Goal: Information Seeking & Learning: Learn about a topic

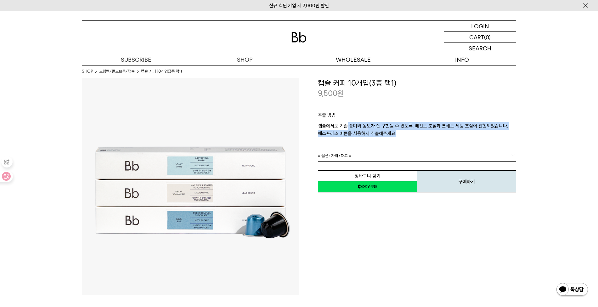
click at [426, 131] on p "캡슐에서도 기존 풍미와 농도가 잘 구현될 수 있도록, 배전도 조절과 분쇄도 세팅 조절이 진행되었습니다. 에스프레소 버튼을 사용해서 추출해주세요." at bounding box center [417, 129] width 198 height 15
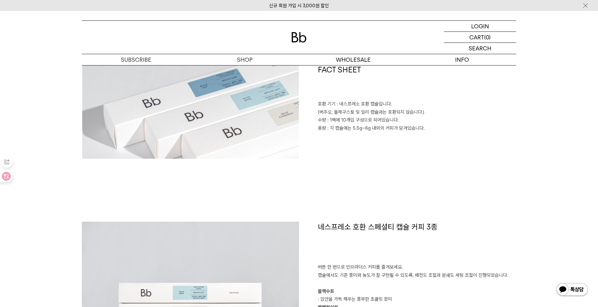
scroll to position [252, 0]
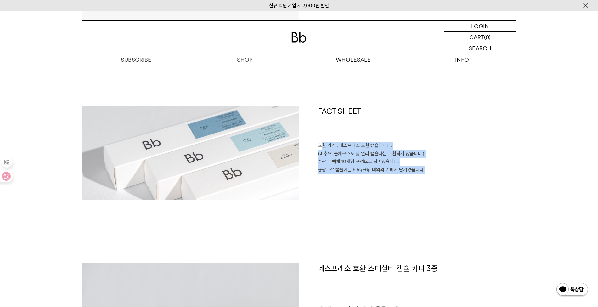
drag, startPoint x: 344, startPoint y: 146, endPoint x: 435, endPoint y: 171, distance: 94.0
click at [435, 171] on div "FACT SHEET 호환 기기 : 네스프레소 호환 캡슐입니다. (버추오, 돌체구스토 및 일리 캡슐과는 호환되지 않습니다.) 수량 : 1팩에 1…" at bounding box center [407, 153] width 217 height 94
click at [435, 171] on p "용량 : 각 캡슐에는 5.5g~6g 내외의 커피가 담겨있습니다." at bounding box center [417, 170] width 198 height 8
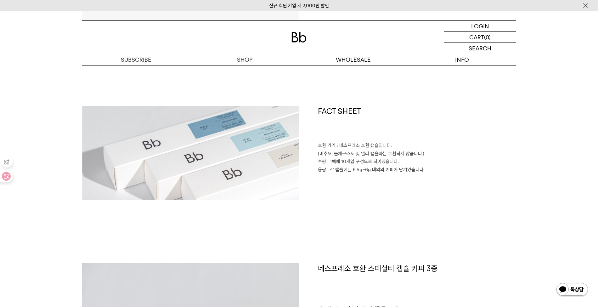
scroll to position [420, 0]
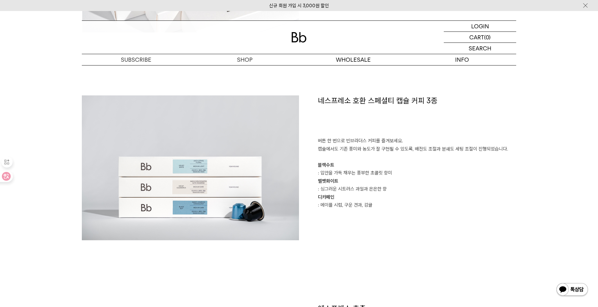
drag, startPoint x: 318, startPoint y: 101, endPoint x: 402, endPoint y: 208, distance: 135.6
click at [402, 208] on div "네스프레소 호환 스페셜티 캡슐 커피 3종 버튼 한 번으로 빈브라더스 커피를 즐겨보세요. 캡슐에서도 기존 풍미와 농도가 잘 구현될 수 있도록, …" at bounding box center [407, 167] width 217 height 145
click at [404, 203] on p "버튼 한 번으로 빈브라더스 커피를 즐겨보세요. 캡슐에서도 기존 풍미와 농도가 잘 구현될 수 있도록, 배전도 조절과 분쇄도 세팅 조절이 진행되었…" at bounding box center [417, 173] width 198 height 72
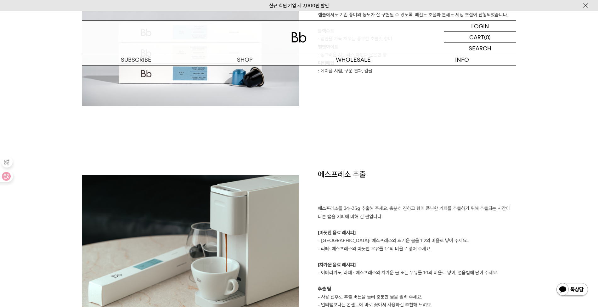
scroll to position [630, 0]
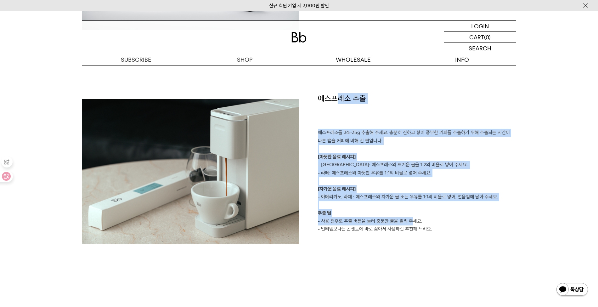
drag, startPoint x: 338, startPoint y: 96, endPoint x: 410, endPoint y: 225, distance: 148.0
click at [410, 225] on div "에스프레소 추출 에스프레소를 34~35g 추출해 주세요. 충분히 진하고 향이 풍부한 커피를 추출하기 위해 추출되는 시간이 다른 캡슐 커피에 비…" at bounding box center [407, 171] width 217 height 157
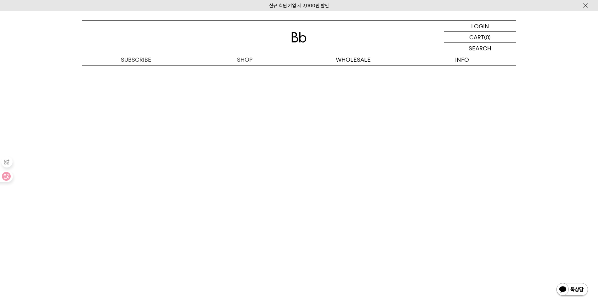
scroll to position [1175, 0]
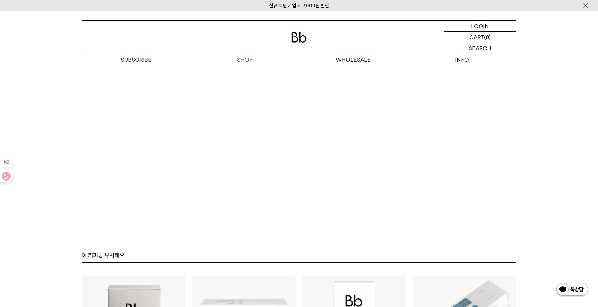
scroll to position [1260, 0]
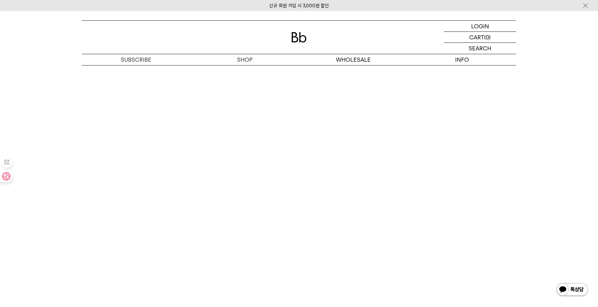
scroll to position [953, 0]
